Goal: Navigation & Orientation: Find specific page/section

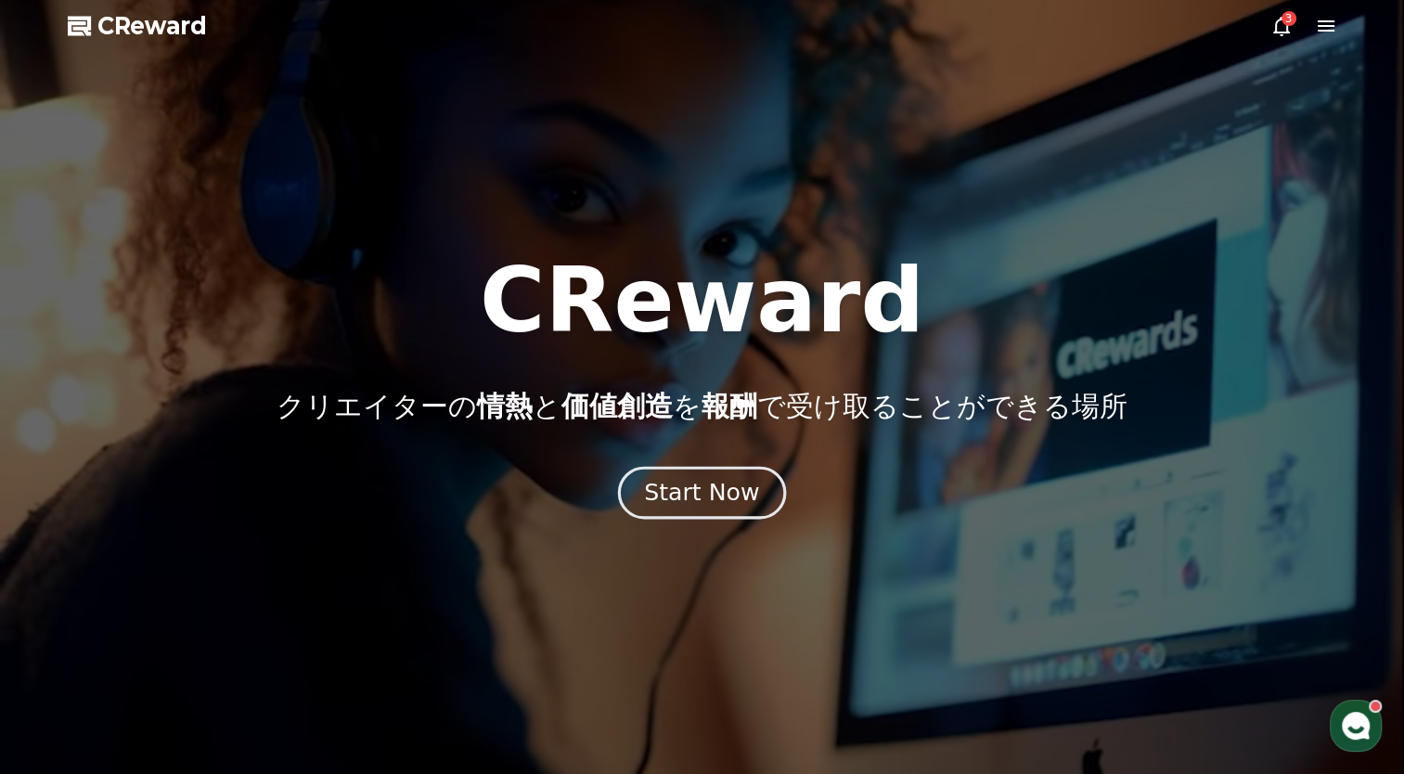
click at [688, 490] on div "Start Now" at bounding box center [701, 493] width 115 height 32
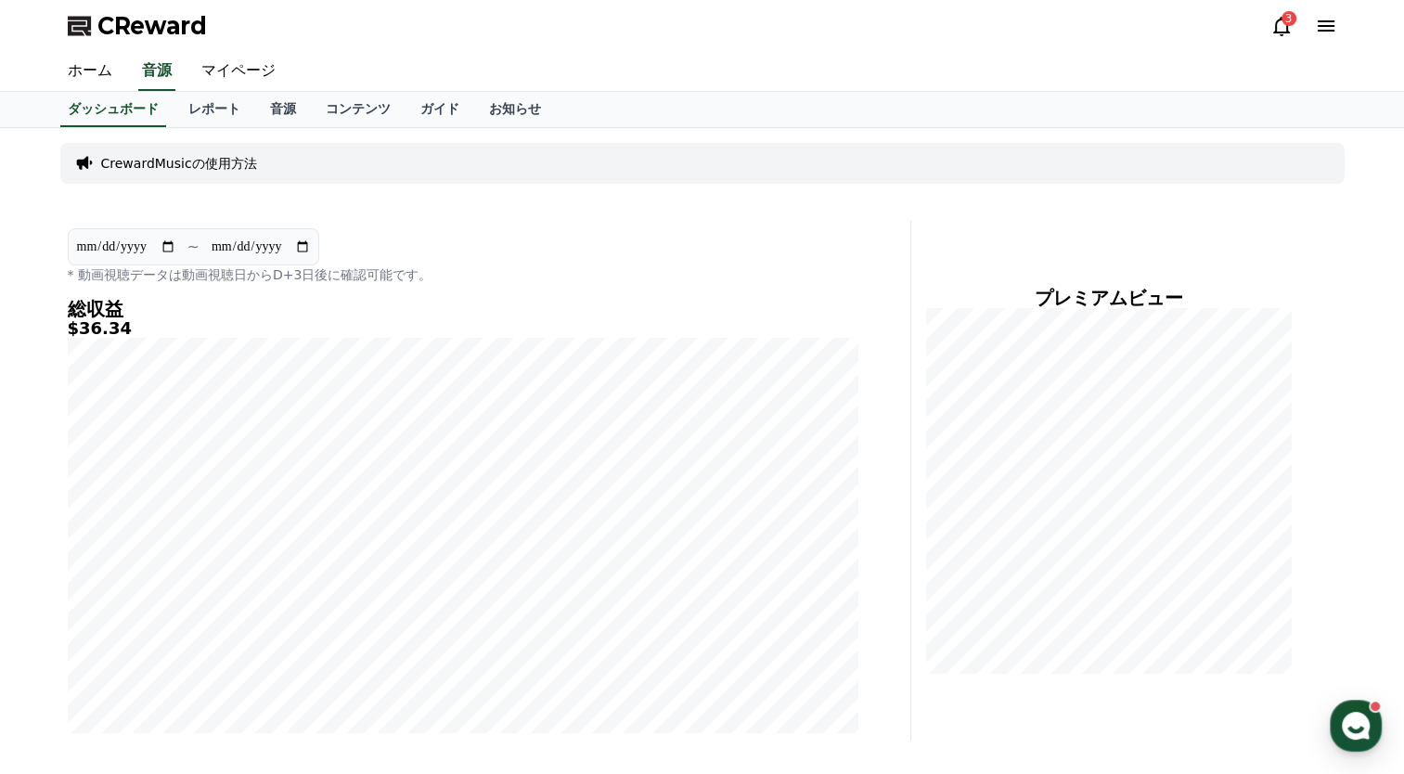
scroll to position [371, 0]
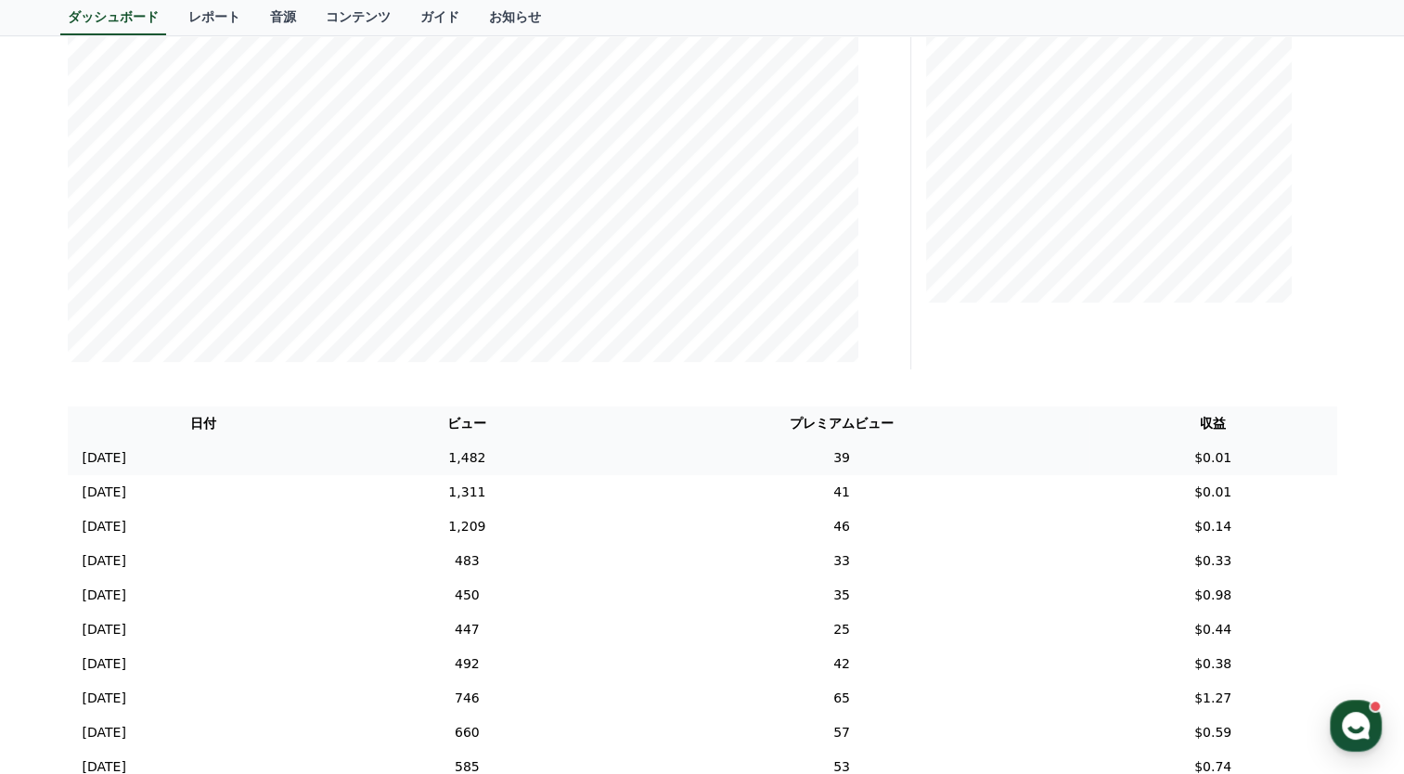
click at [832, 450] on td "39" at bounding box center [841, 458] width 495 height 34
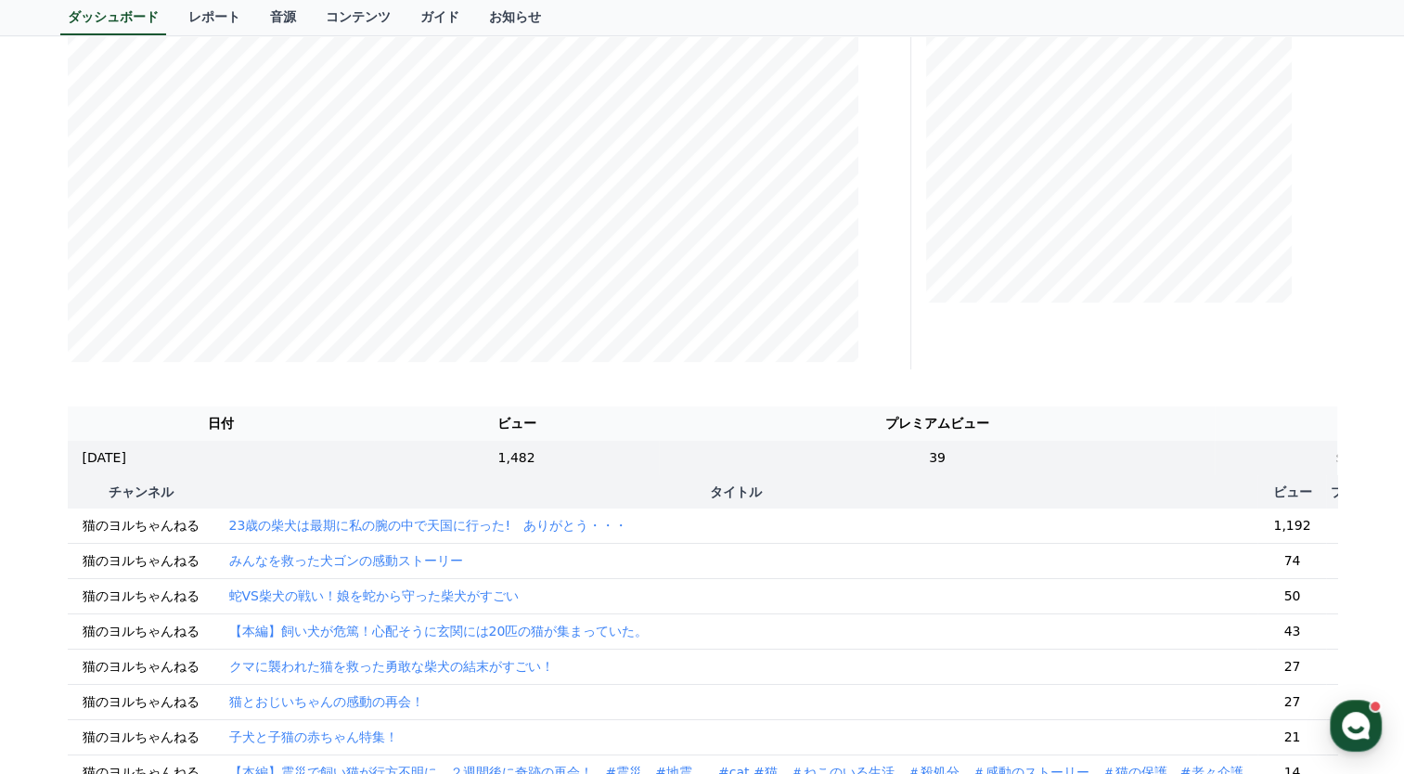
scroll to position [0, 0]
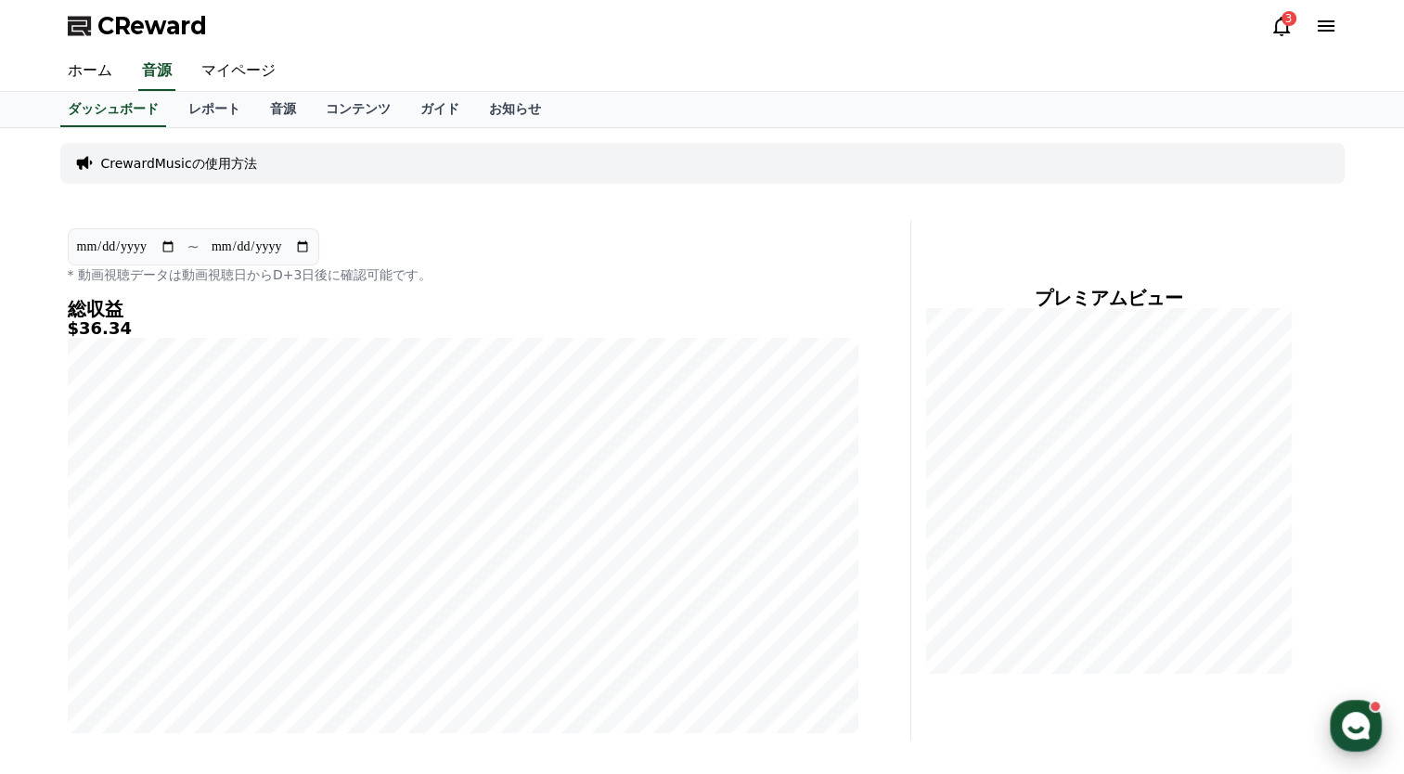
click at [1351, 715] on use "button" at bounding box center [1356, 726] width 28 height 28
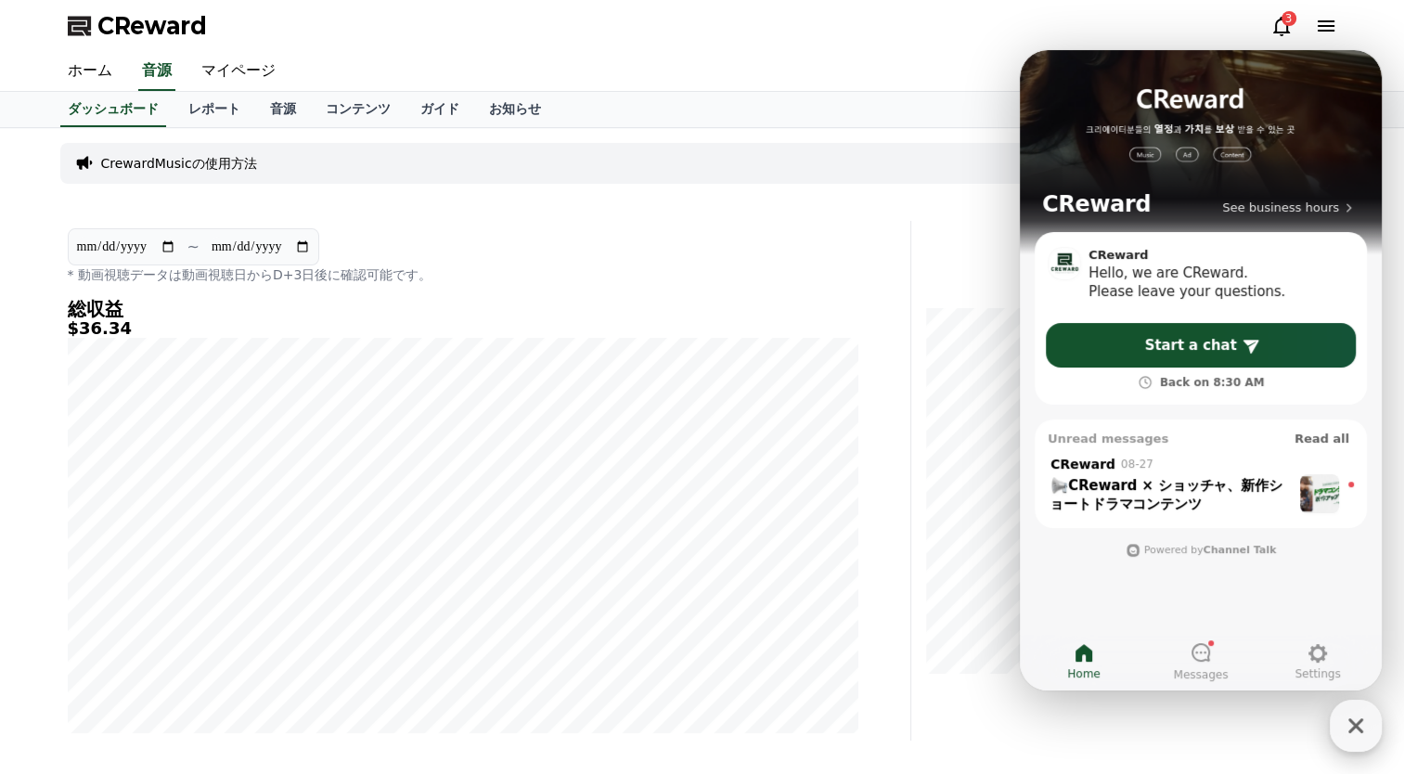
click at [1356, 729] on icon "button" at bounding box center [1355, 725] width 33 height 33
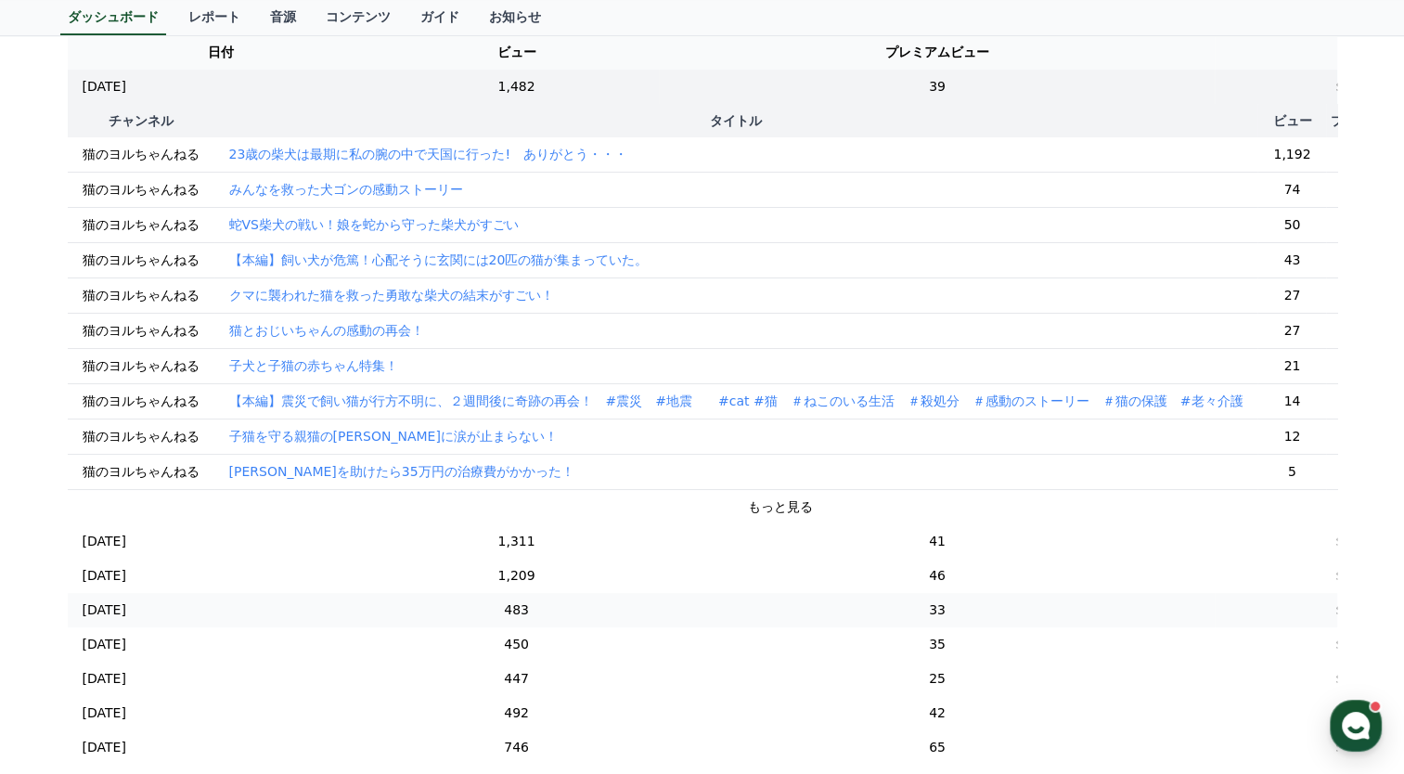
scroll to position [1083, 0]
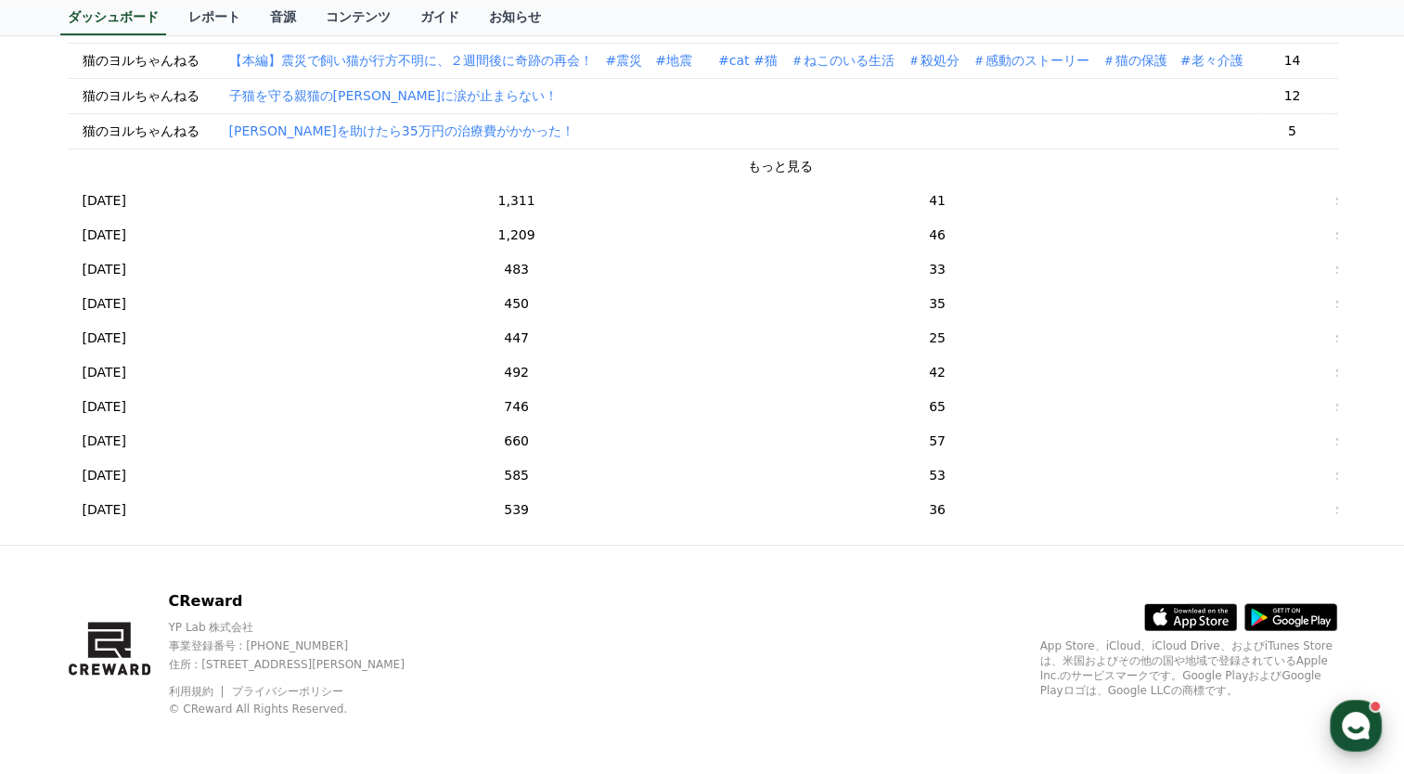
click at [1361, 722] on use "button" at bounding box center [1356, 726] width 28 height 28
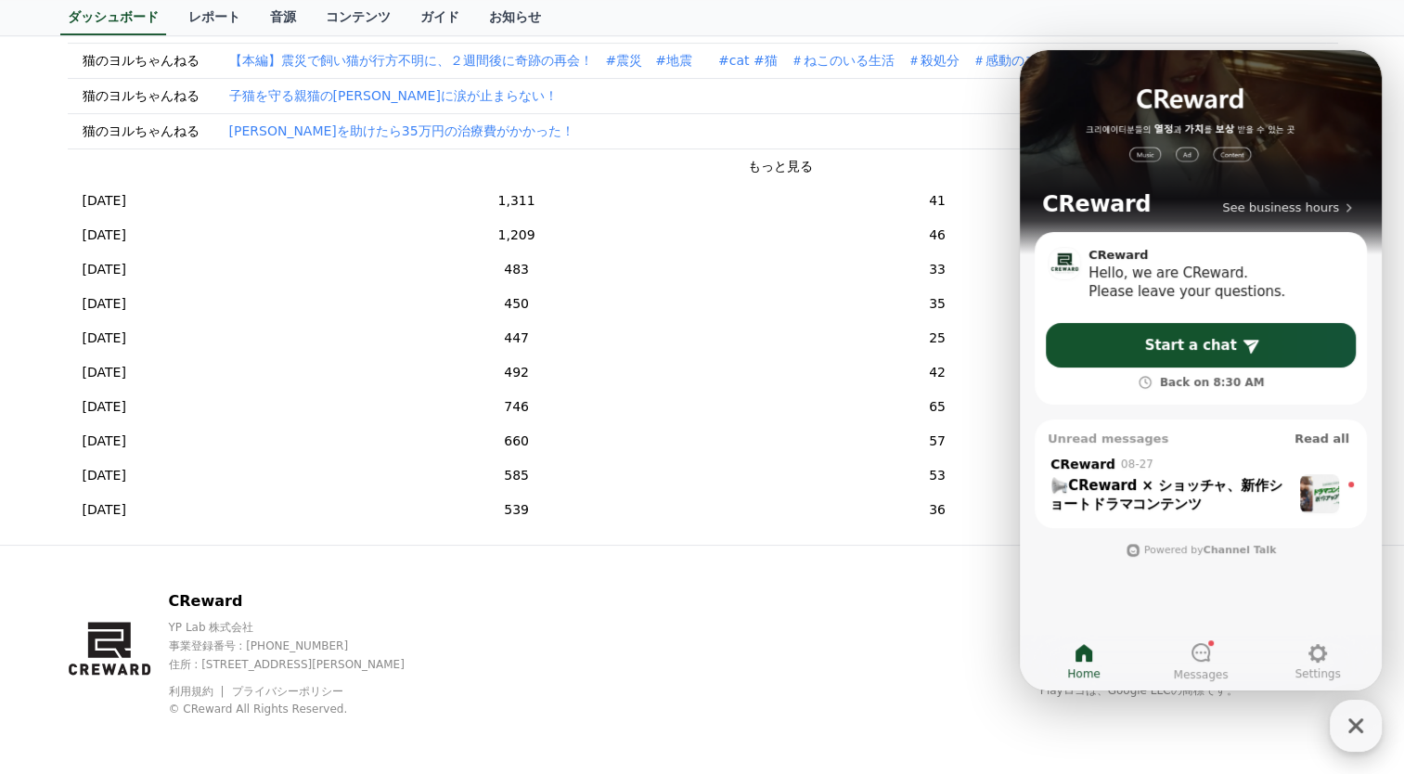
click at [1362, 731] on icon "button" at bounding box center [1355, 725] width 33 height 33
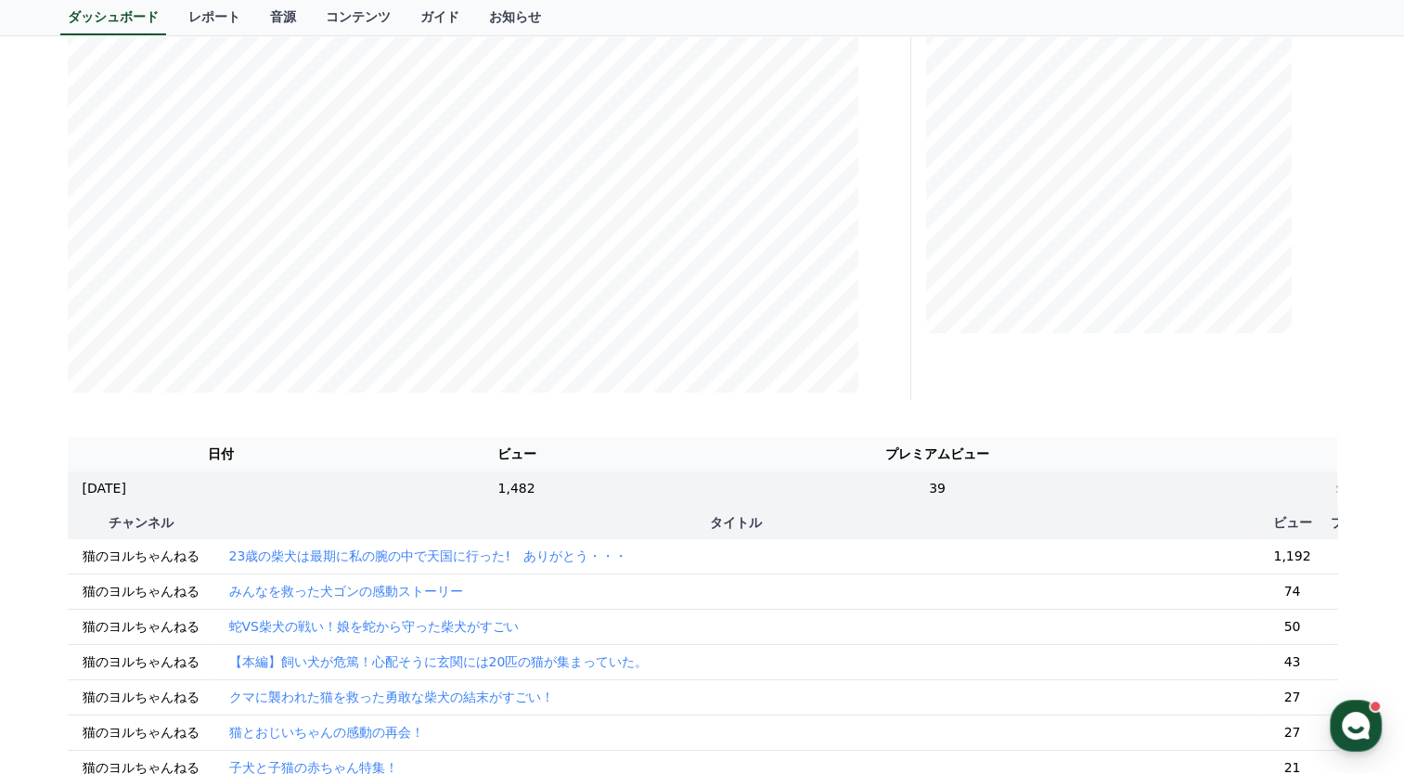
scroll to position [0, 0]
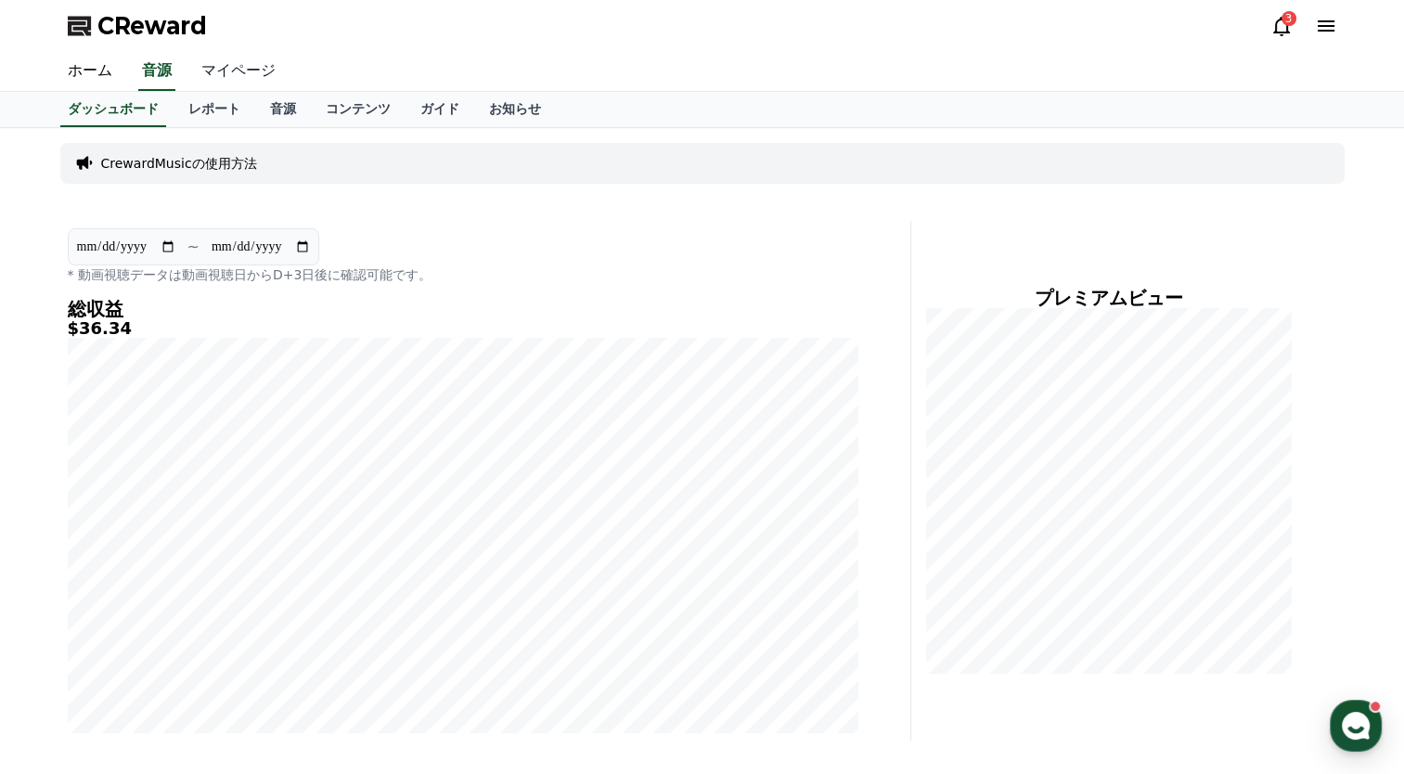
click at [203, 66] on link "マイページ" at bounding box center [239, 71] width 104 height 39
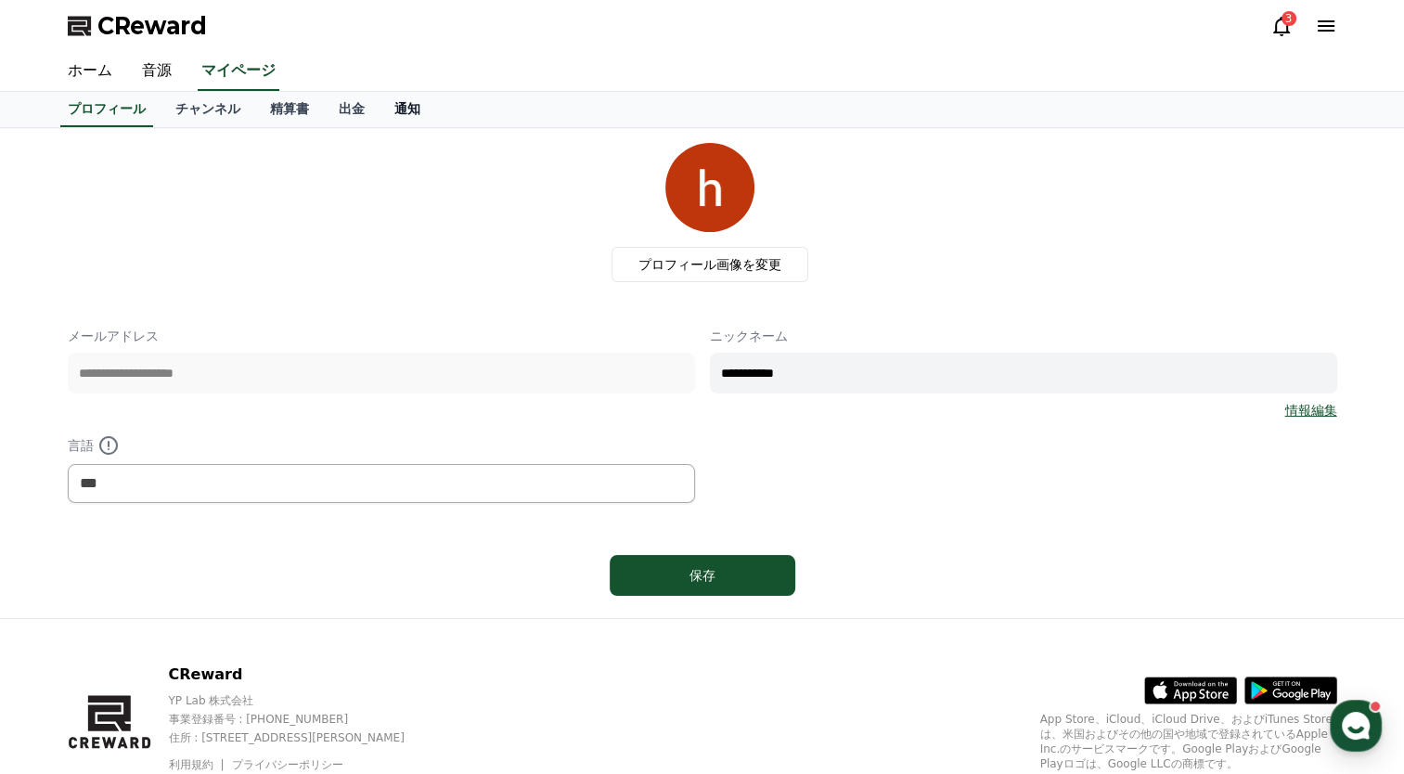
click at [380, 110] on link "通知" at bounding box center [408, 109] width 56 height 35
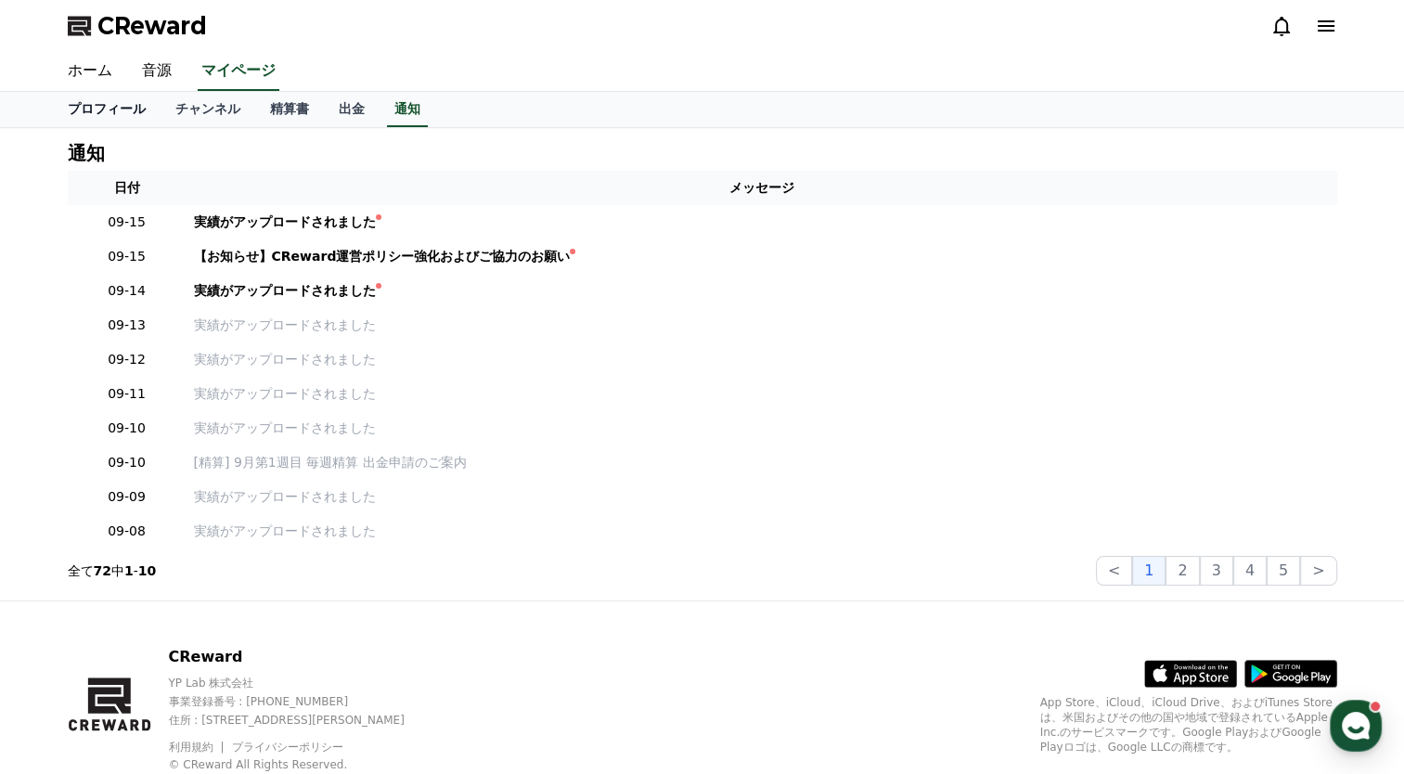
click at [98, 110] on link "プロフィール" at bounding box center [107, 109] width 108 height 35
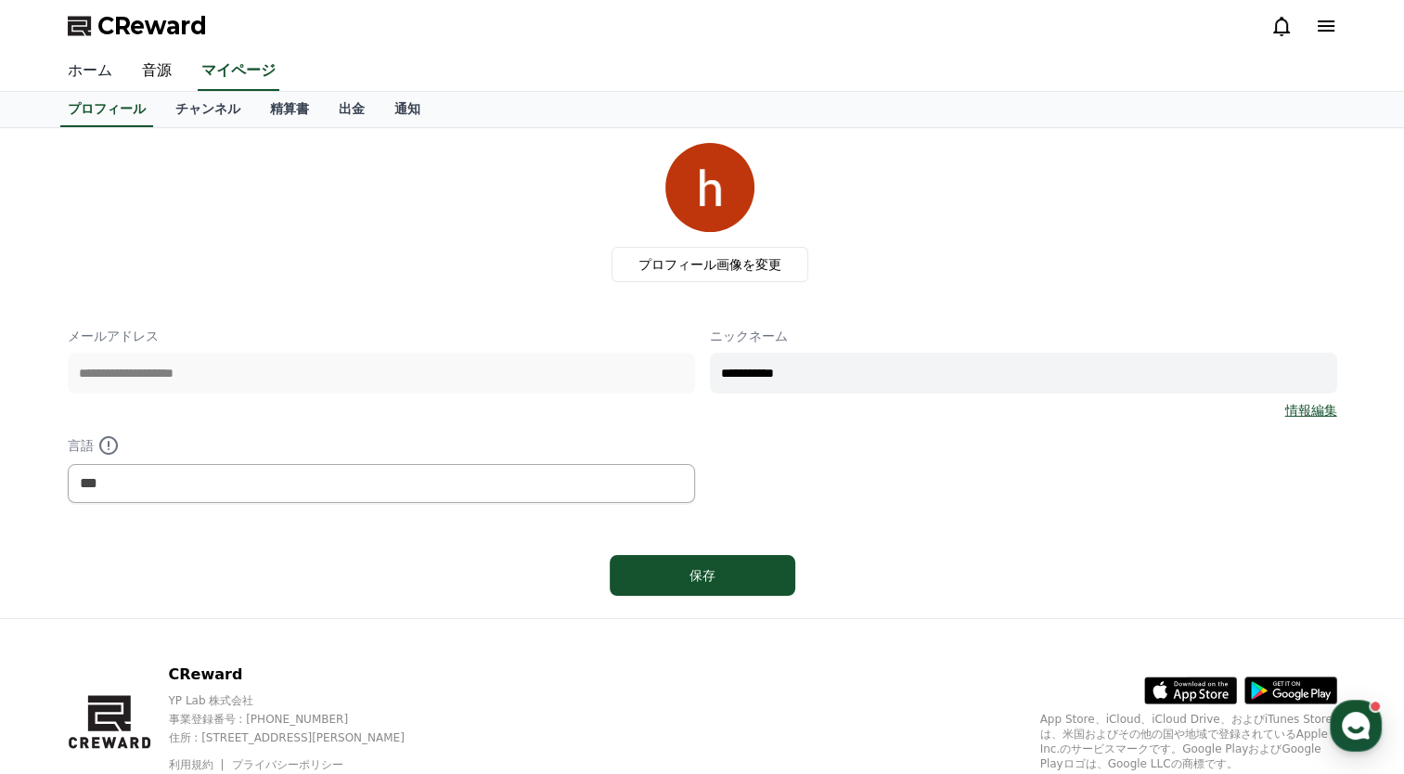
click at [84, 72] on link "ホーム" at bounding box center [90, 71] width 74 height 39
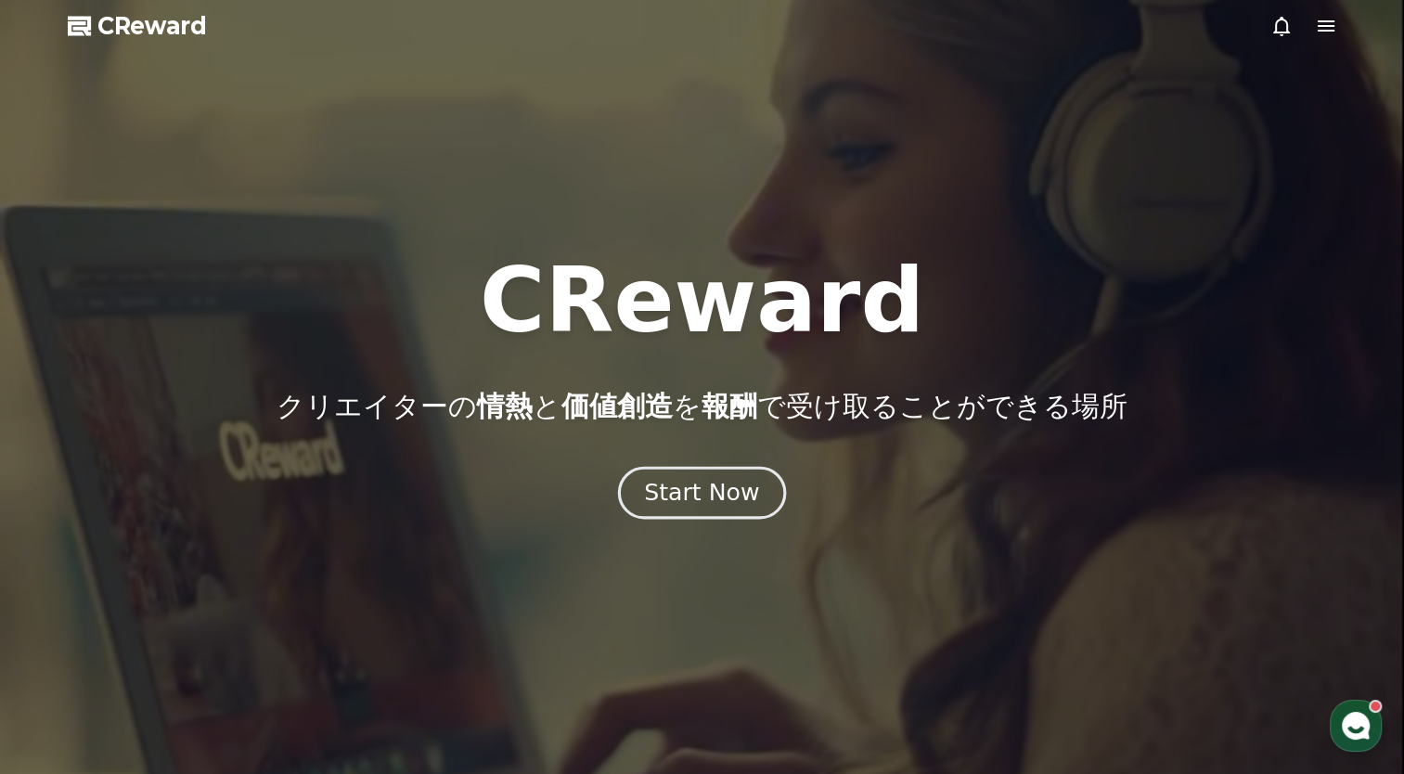
click at [686, 502] on div "Start Now" at bounding box center [701, 493] width 115 height 32
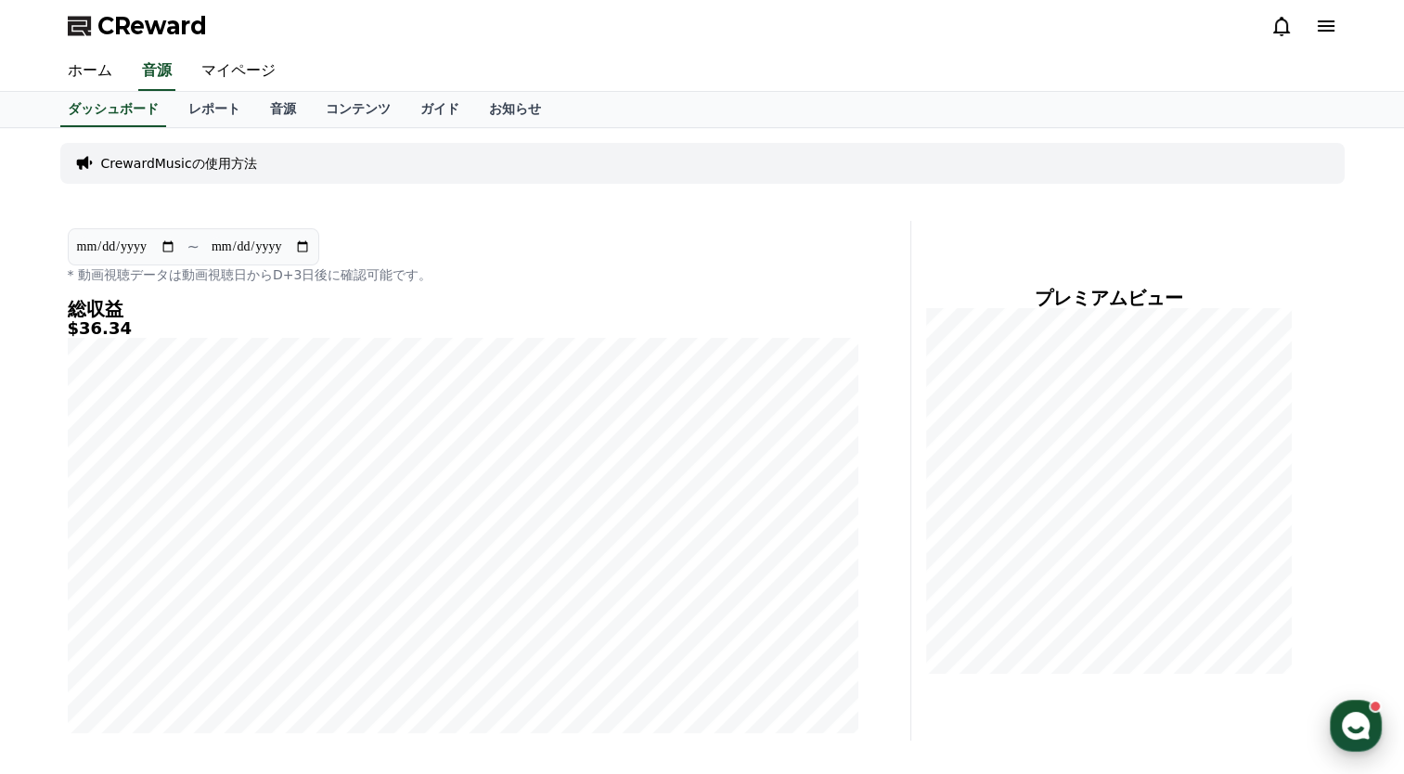
click at [1369, 707] on div ", there are unread messages" at bounding box center [1375, 706] width 13 height 13
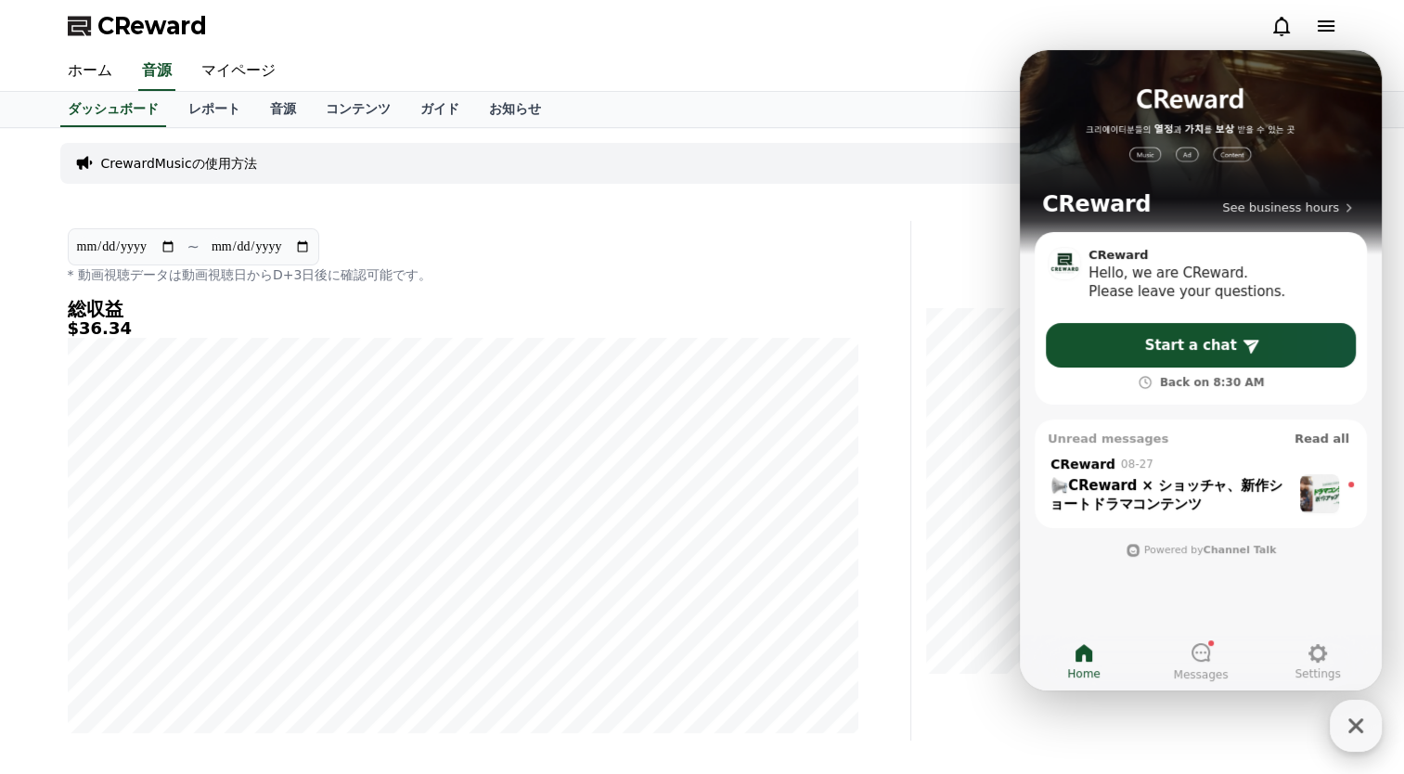
click at [857, 75] on div "ホーム 音源 マイページ" at bounding box center [702, 71] width 1299 height 39
click at [1351, 740] on icon "button" at bounding box center [1355, 725] width 33 height 33
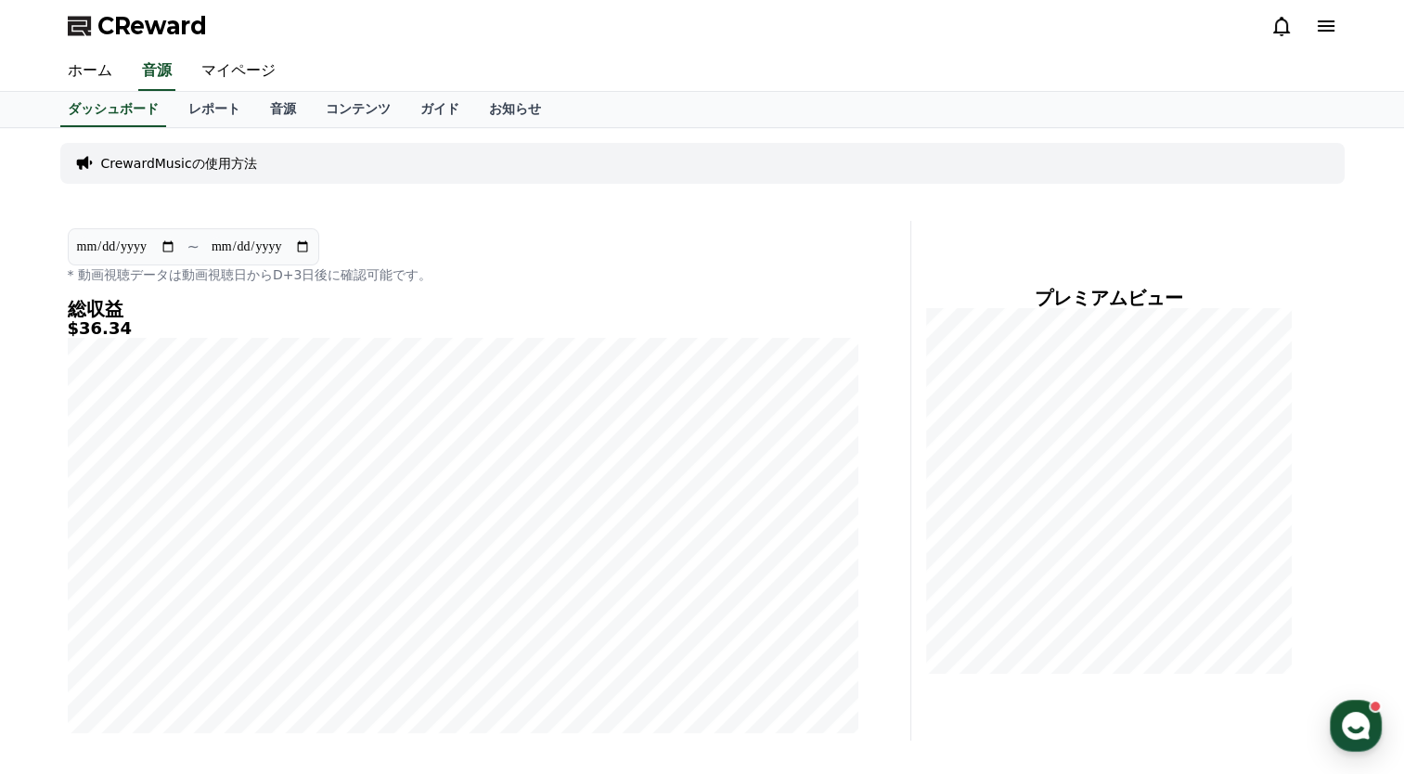
click at [1274, 25] on icon at bounding box center [1281, 26] width 17 height 19
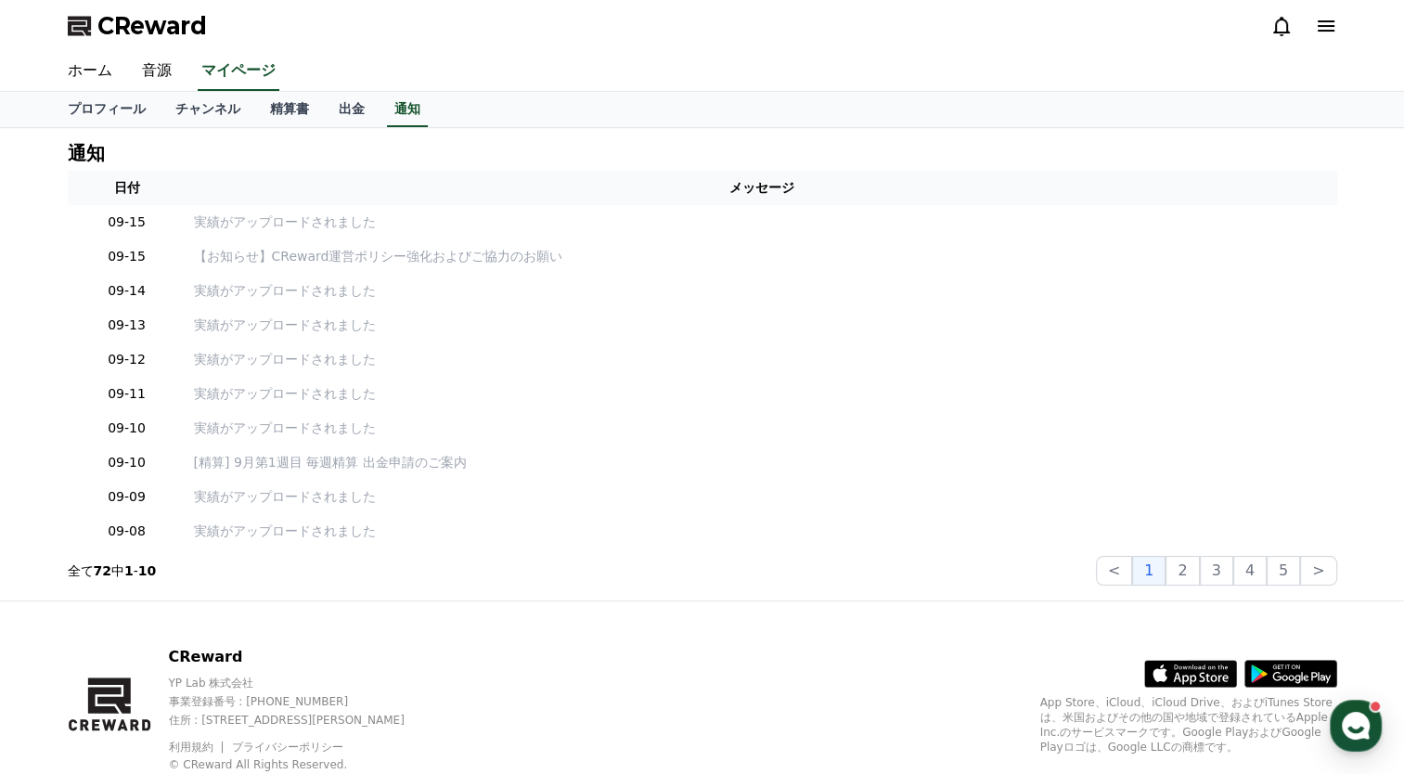
click at [1332, 32] on icon at bounding box center [1326, 25] width 17 height 11
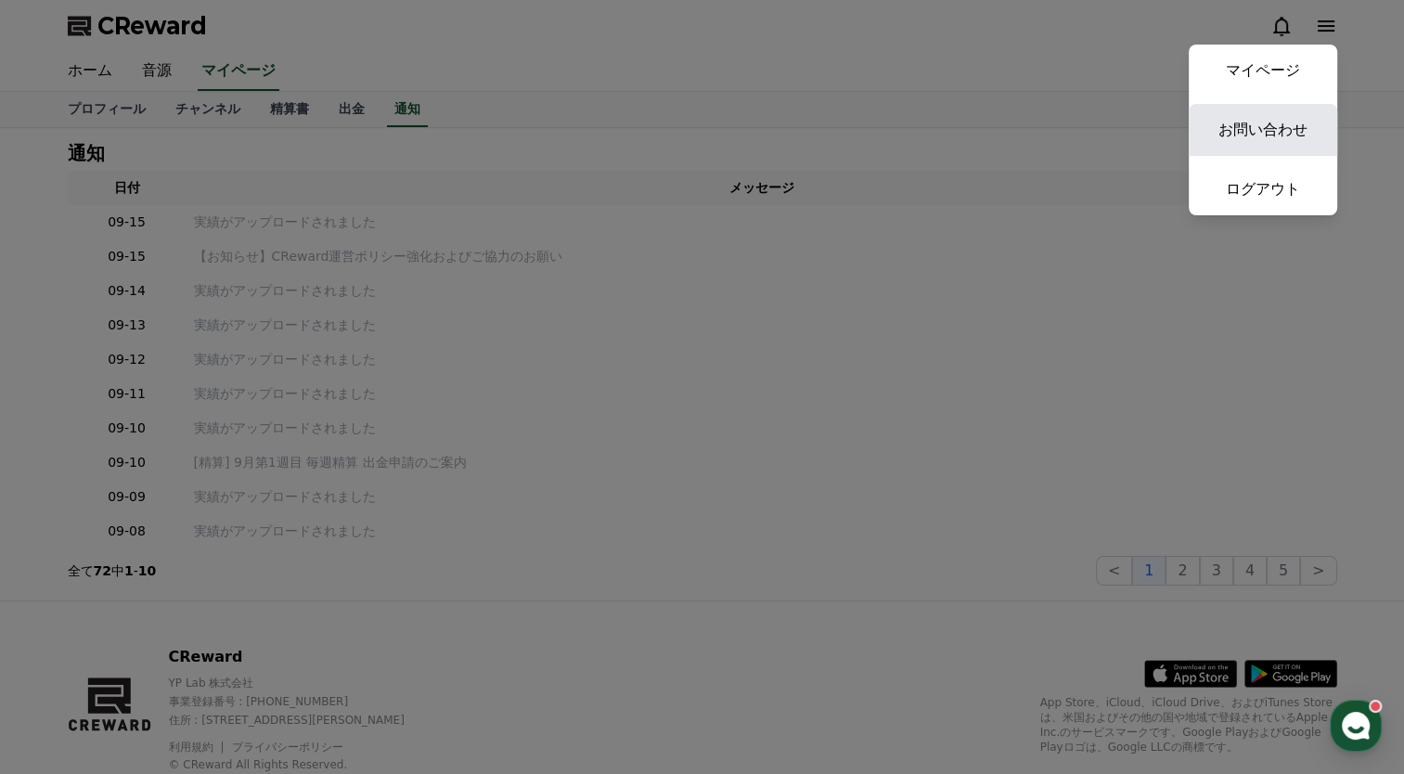
click at [1222, 128] on link "お問い合わせ" at bounding box center [1263, 130] width 148 height 52
